Goal: Information Seeking & Learning: Learn about a topic

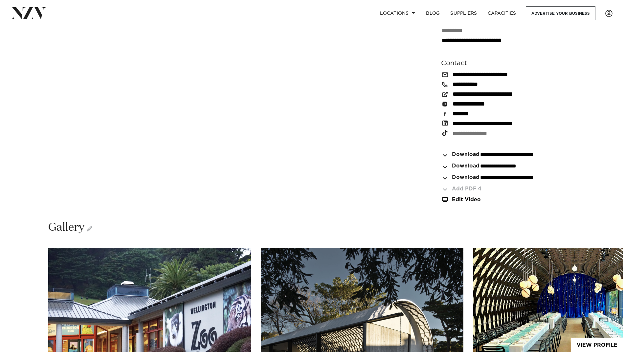
scroll to position [1050, 0]
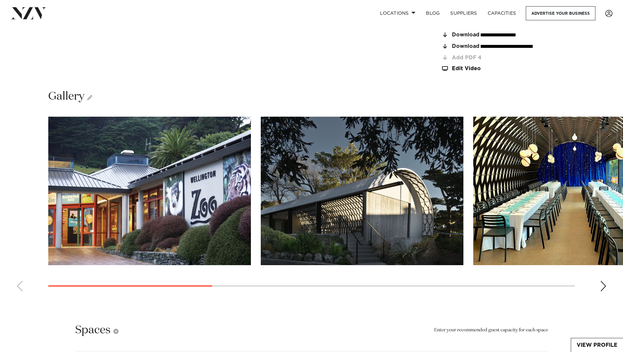
click at [602, 281] on div "Next slide" at bounding box center [603, 286] width 7 height 11
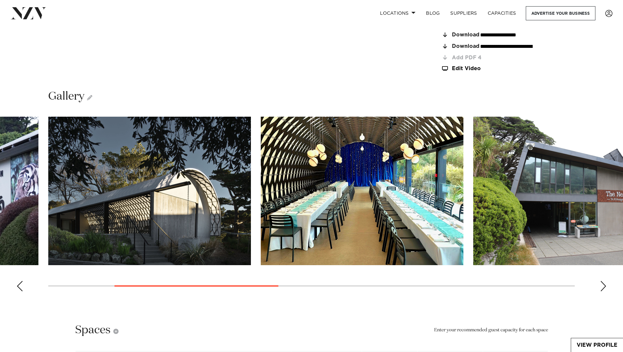
click at [602, 281] on div "Next slide" at bounding box center [603, 286] width 7 height 11
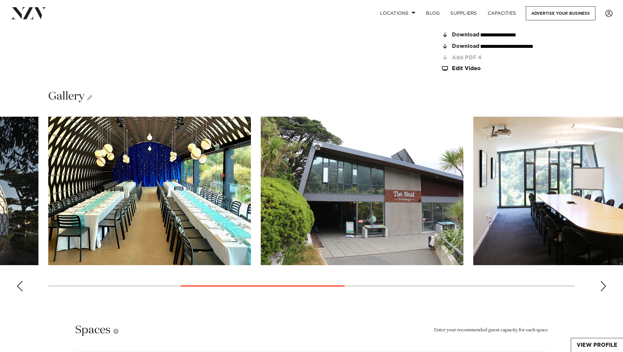
click at [602, 281] on div "Next slide" at bounding box center [603, 286] width 7 height 11
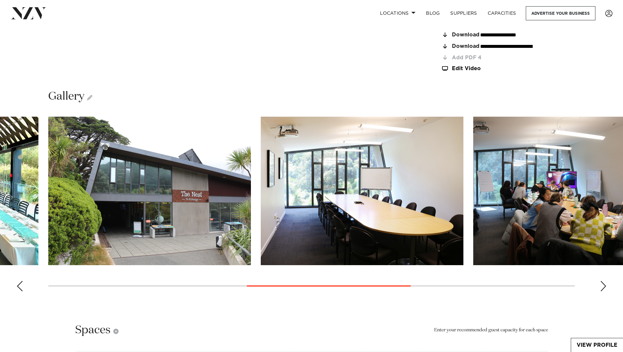
click at [602, 281] on div "Next slide" at bounding box center [603, 286] width 7 height 11
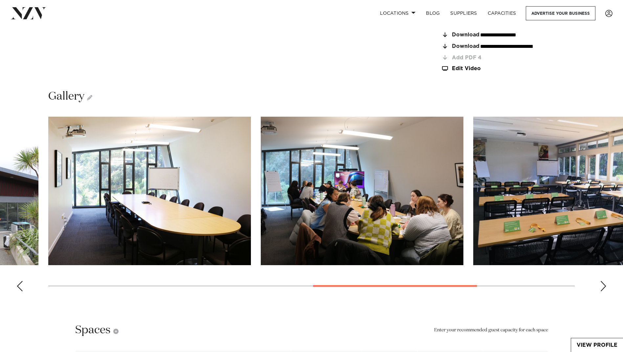
click at [602, 281] on div "Next slide" at bounding box center [603, 286] width 7 height 11
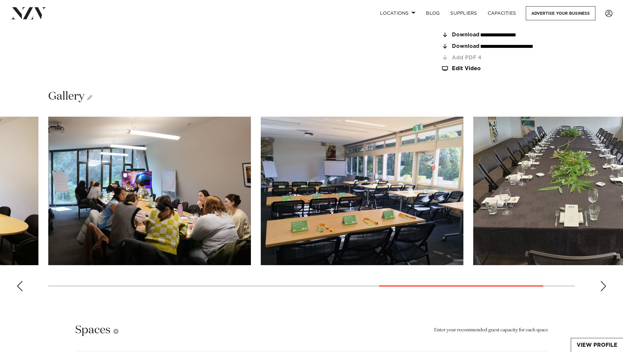
click at [602, 281] on div "Next slide" at bounding box center [603, 286] width 7 height 11
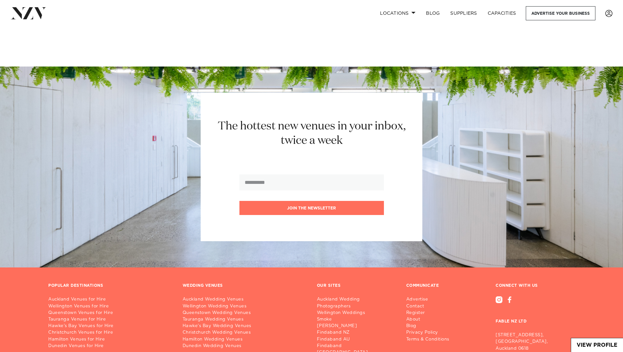
scroll to position [1953, 0]
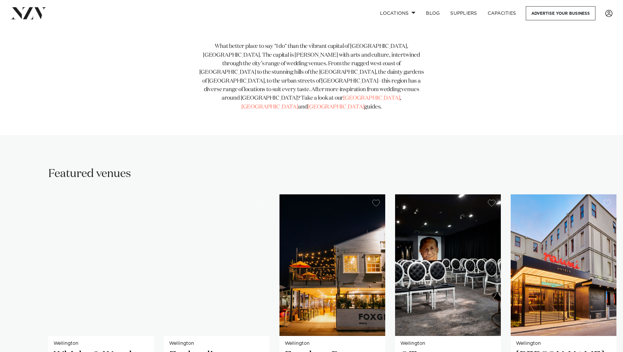
scroll to position [427, 0]
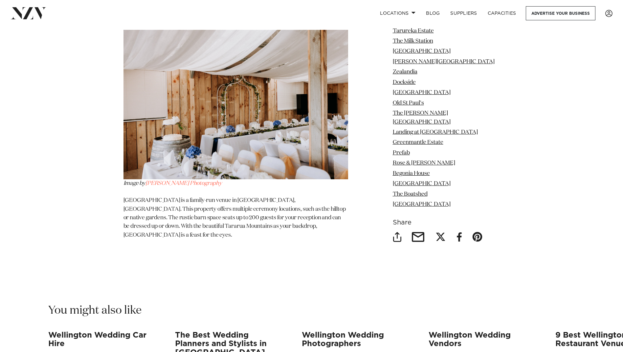
scroll to position [6629, 0]
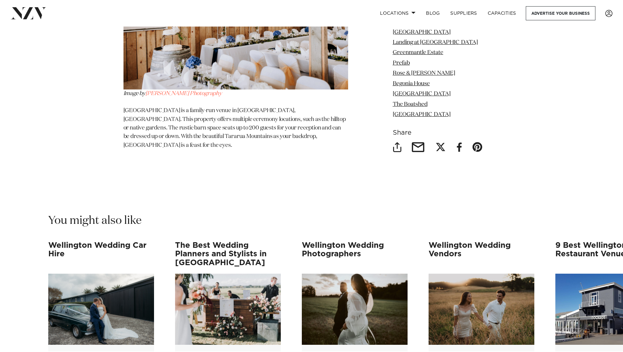
click at [331, 242] on h3 "Wellington Wedding Photographers" at bounding box center [355, 255] width 106 height 26
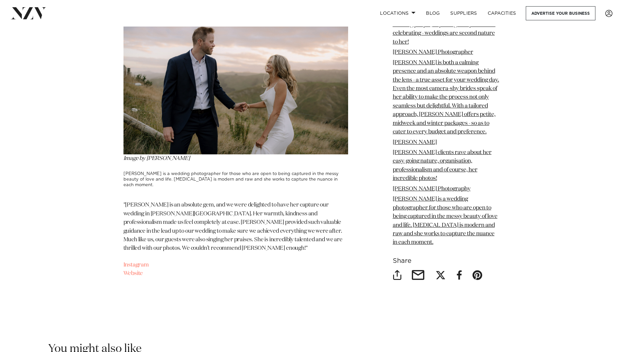
scroll to position [5448, 0]
